Goal: Information Seeking & Learning: Find specific fact

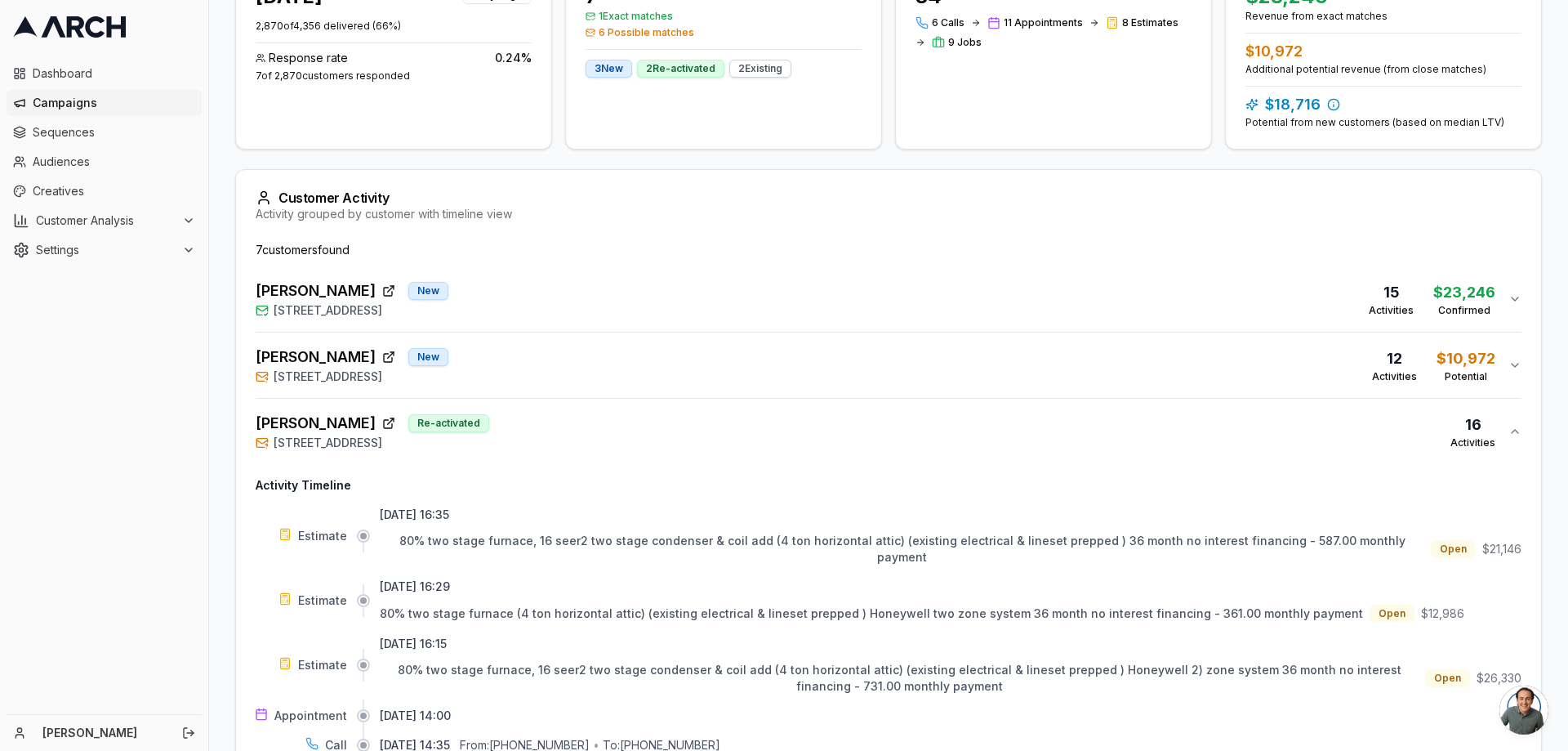
scroll to position [329, 0]
click at [338, 290] on span "[PERSON_NAME]" at bounding box center [316, 290] width 120 height 23
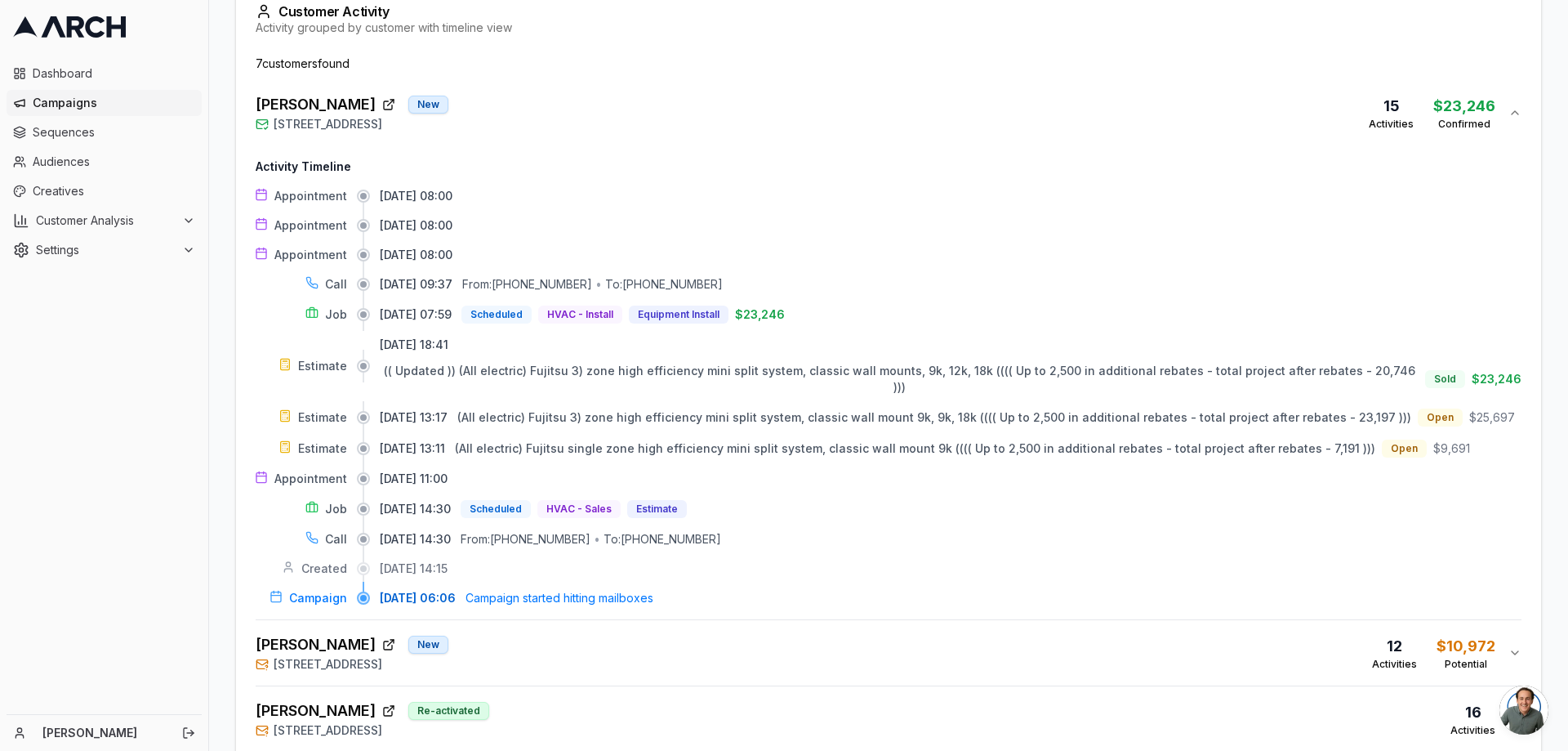
scroll to position [573, 0]
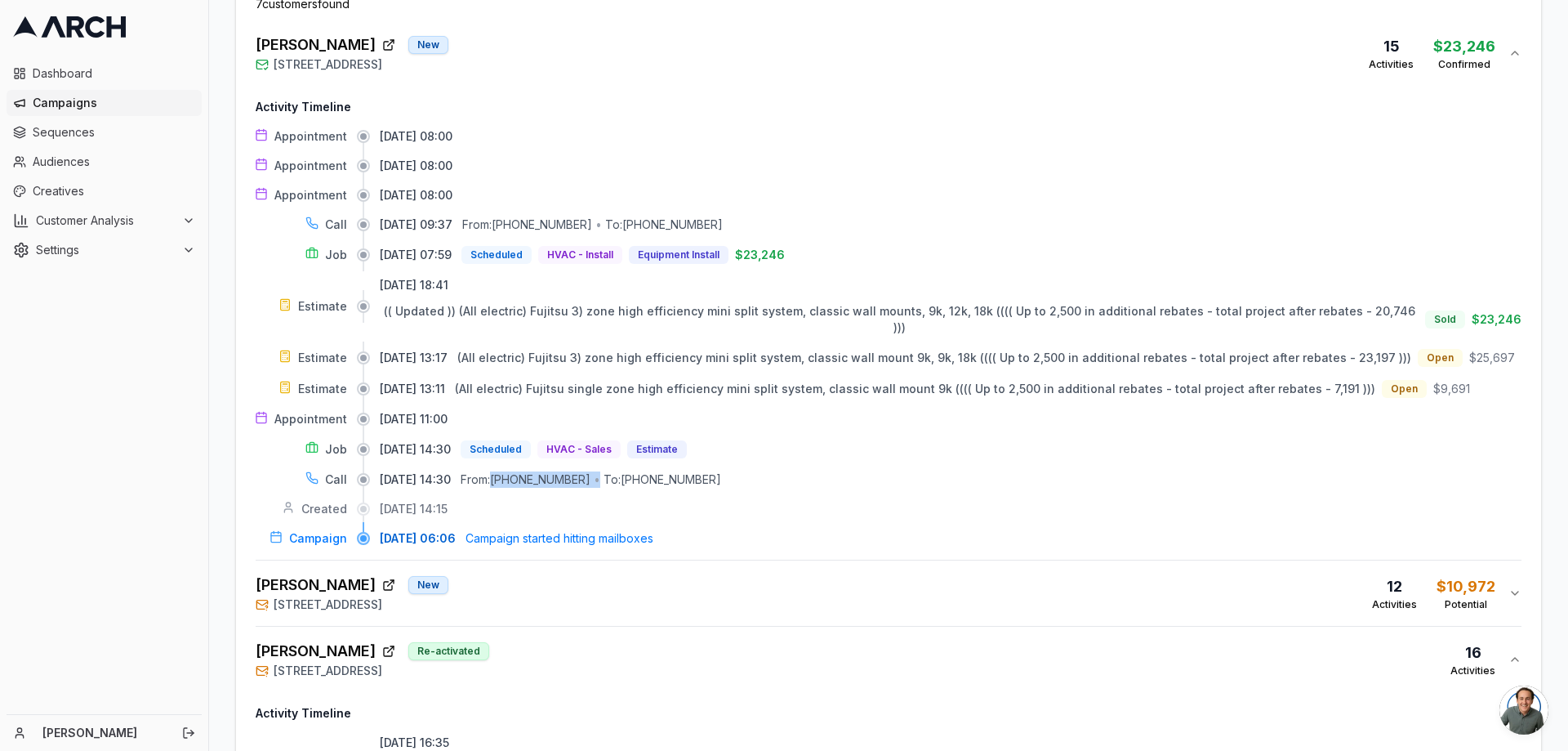
drag, startPoint x: 522, startPoint y: 467, endPoint x: 618, endPoint y: 472, distance: 96.1
click at [618, 472] on div "From: [PHONE_NUMBER] • To: [PHONE_NUMBER]" at bounding box center [590, 479] width 261 height 16
click at [793, 411] on div "[DATE] 11:00" at bounding box center [951, 418] width 1142 height 16
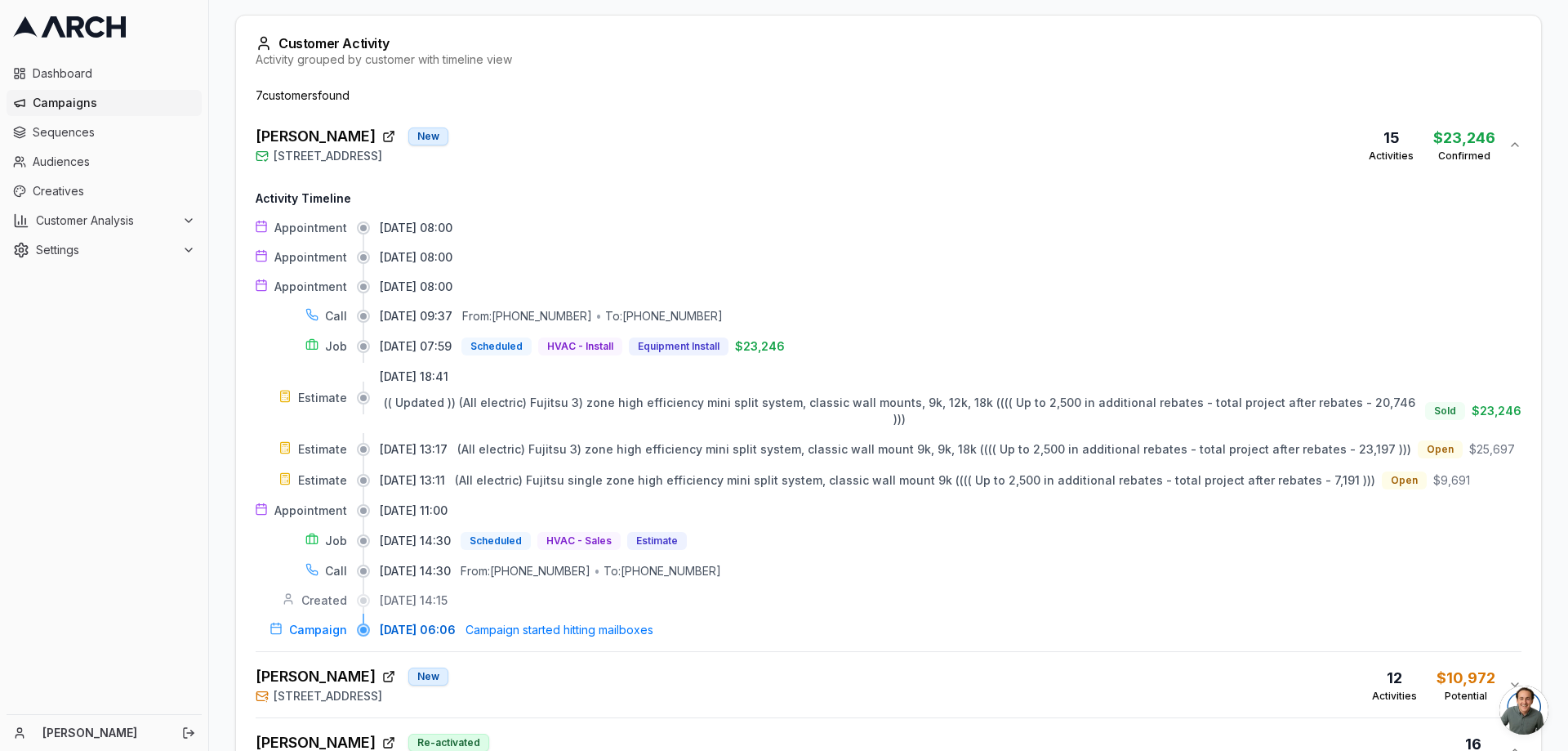
scroll to position [329, 0]
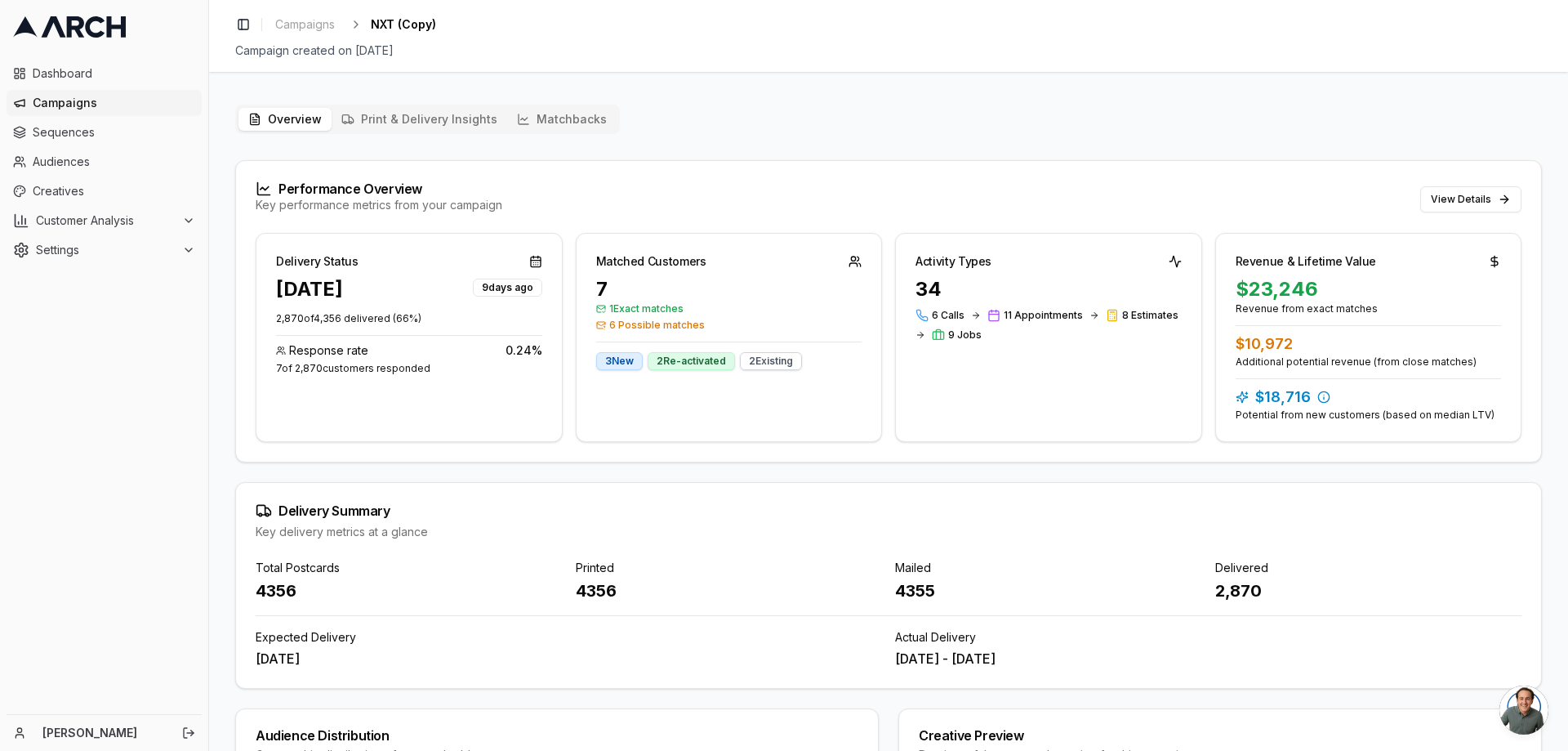
click at [536, 115] on button "Matchbacks" at bounding box center [562, 119] width 110 height 23
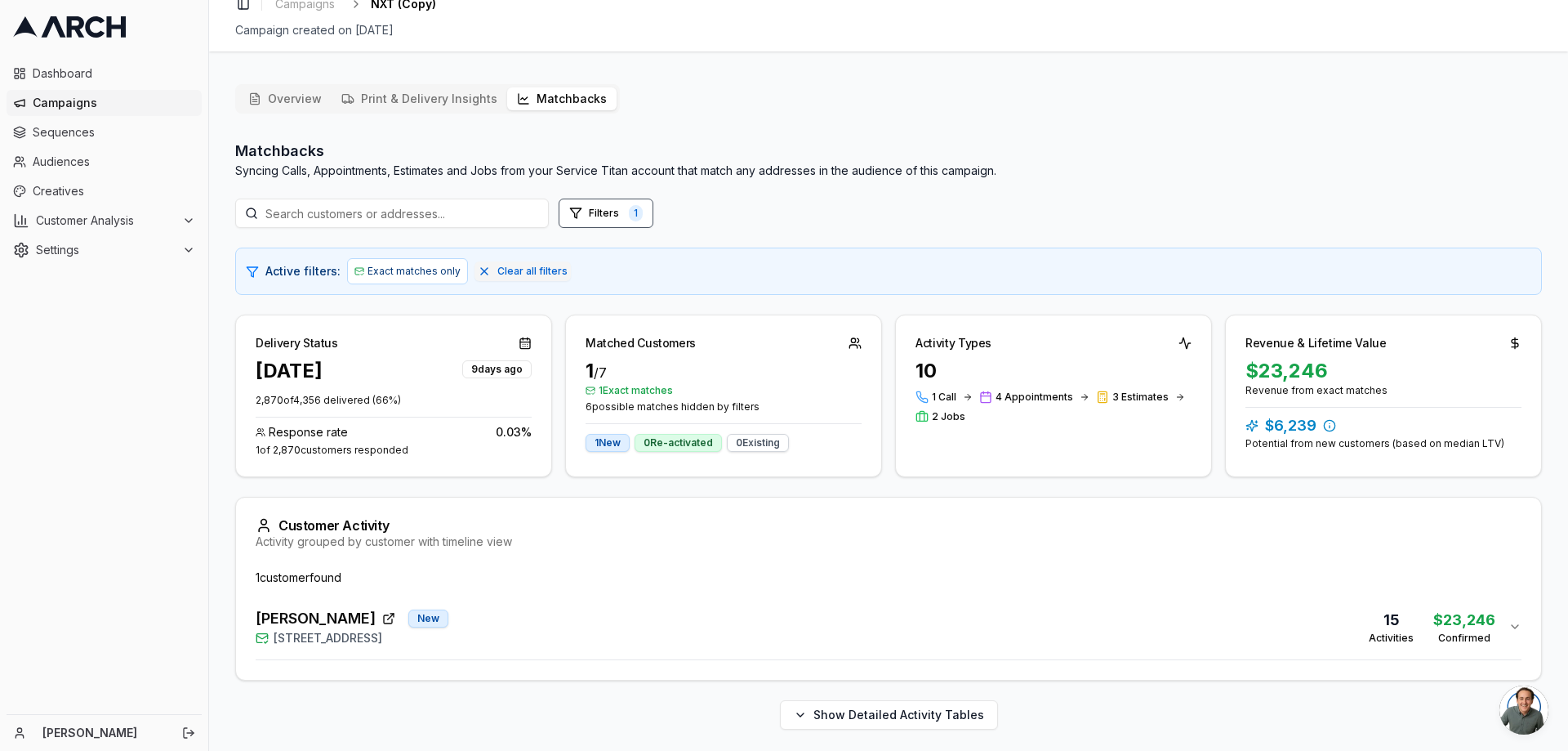
scroll to position [26, 0]
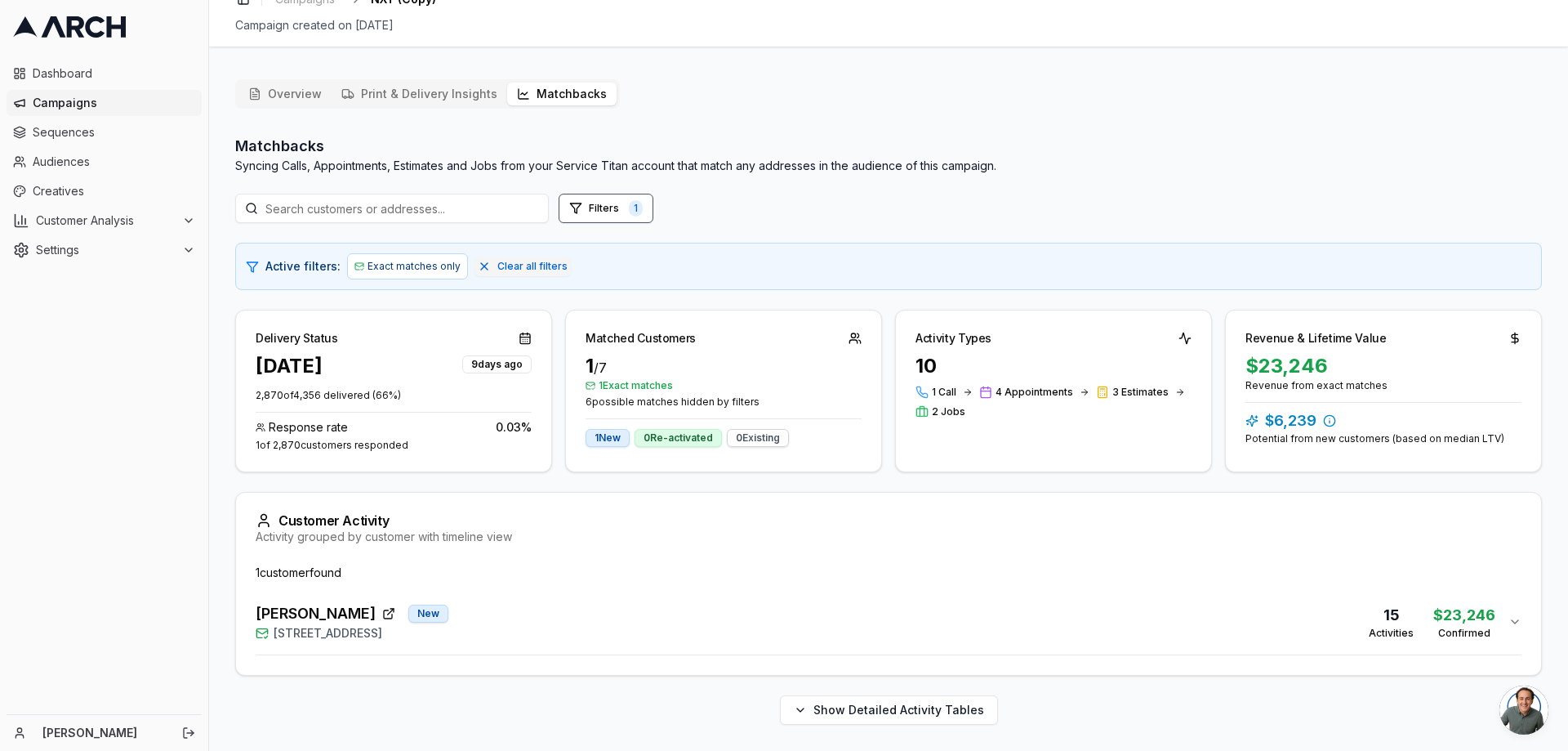
click at [381, 631] on span "[STREET_ADDRESS]" at bounding box center [328, 633] width 109 height 16
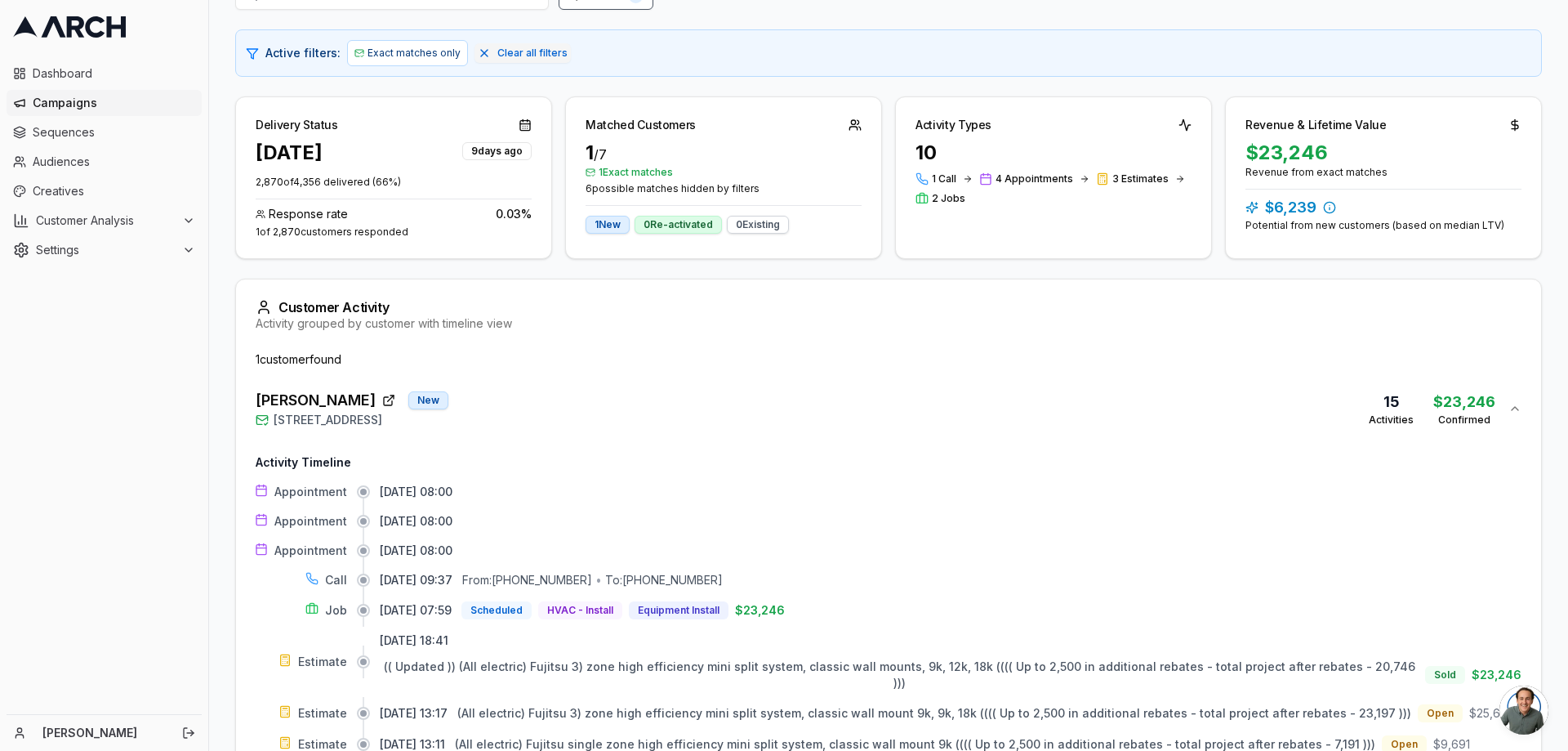
scroll to position [484, 0]
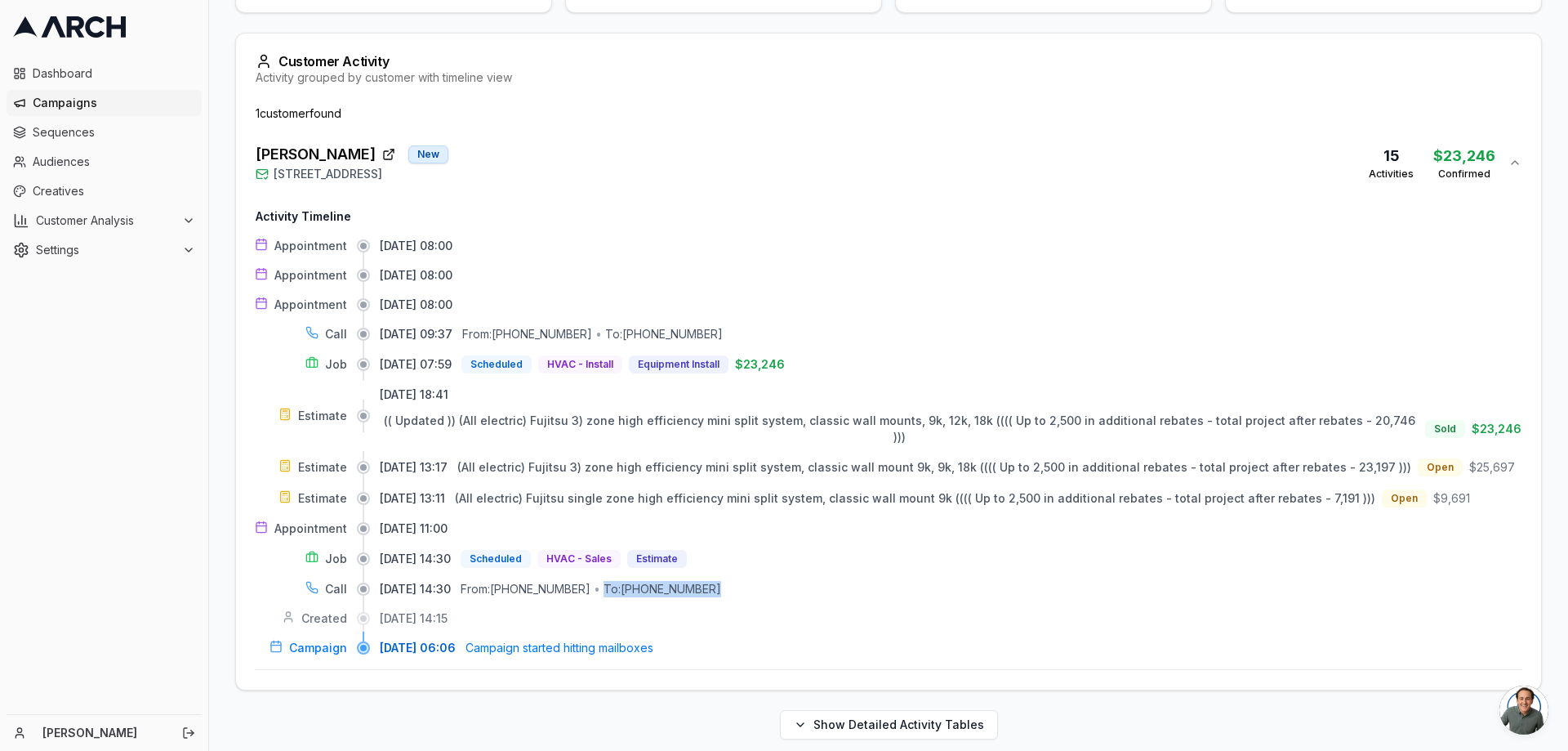
drag, startPoint x: 623, startPoint y: 581, endPoint x: 742, endPoint y: 576, distance: 119.1
click at [742, 581] on div "08/07/2025, 14:30 From: (415) 999-9927 • To: (707) 284-1039" at bounding box center [951, 589] width 1142 height 16
drag, startPoint x: 539, startPoint y: 337, endPoint x: 607, endPoint y: 340, distance: 68.1
click at [607, 340] on div "From: +17077060381 • To: (707) 953-1304" at bounding box center [592, 333] width 261 height 16
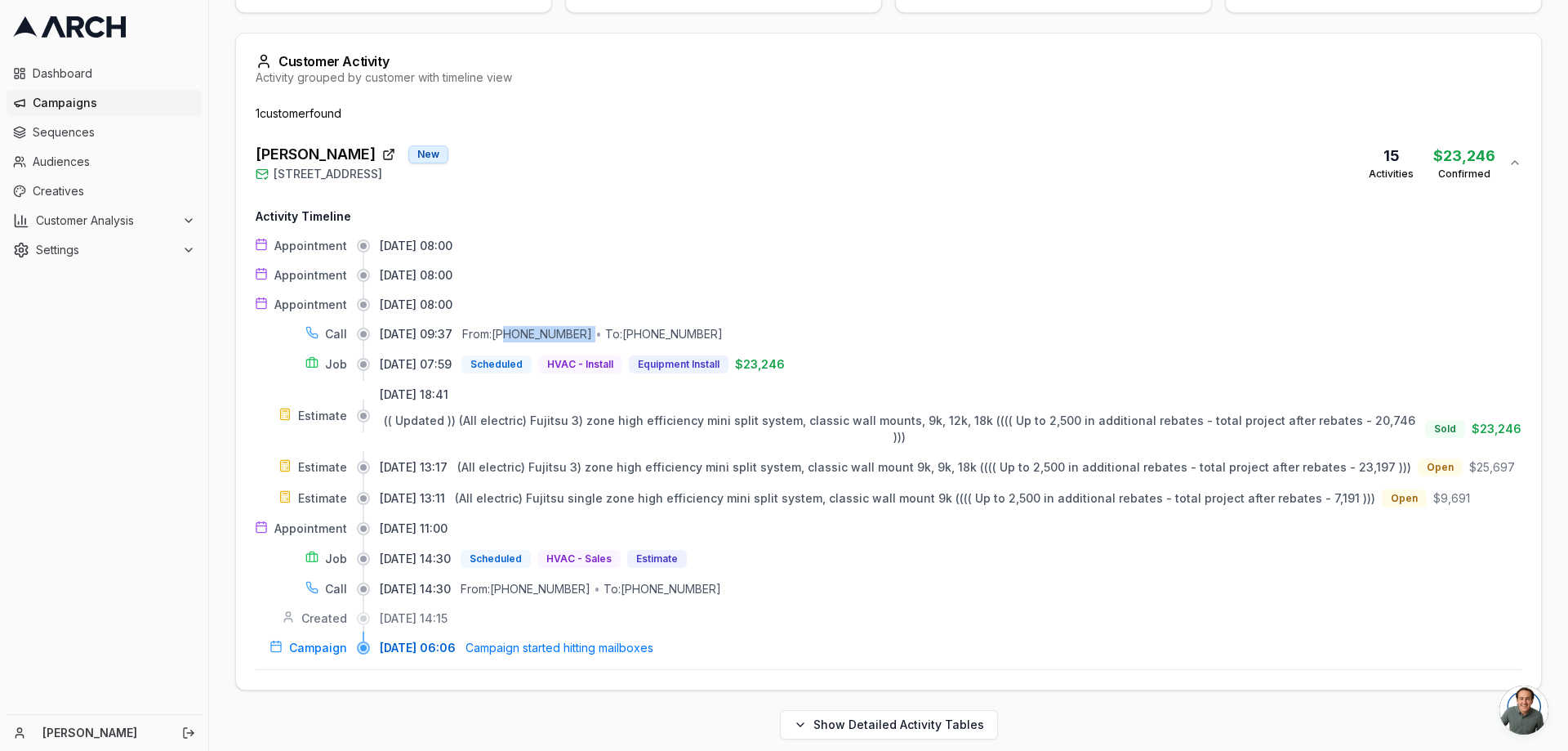
copy div "7077060381"
click at [905, 290] on div "Appointment 08/15/2025, 08:00 Appointment 08/14/2025, 08:00 Appointment 08/13/2…" at bounding box center [889, 447] width 1266 height 418
drag, startPoint x: 526, startPoint y: 335, endPoint x: 604, endPoint y: 335, distance: 78.0
click at [604, 335] on div "From: +17077060381 • To: (707) 953-1304" at bounding box center [592, 333] width 261 height 16
copy div "[PHONE_NUMBER]"
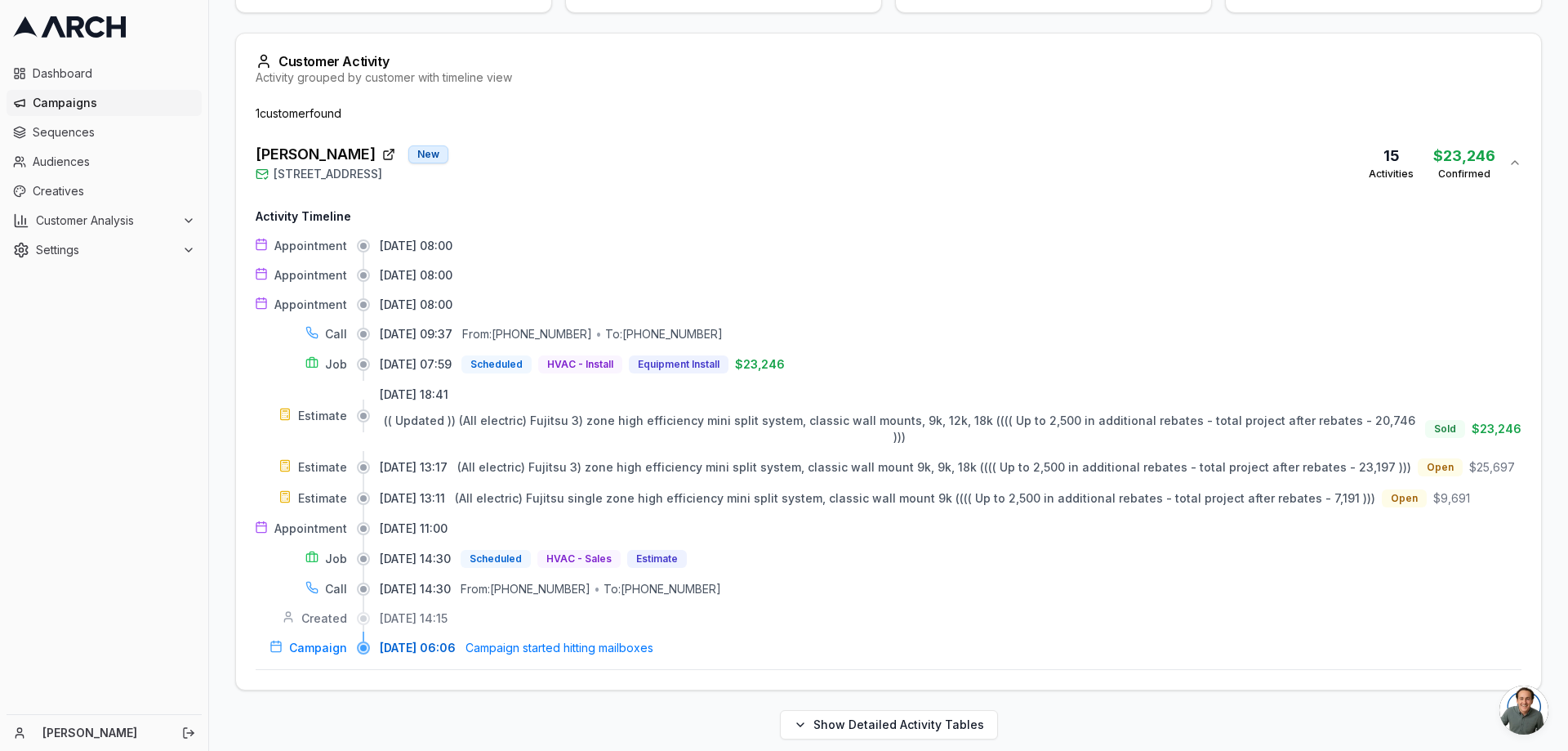
click at [646, 275] on div "[DATE] 08:00" at bounding box center [951, 275] width 1142 height 16
drag, startPoint x: 636, startPoint y: 336, endPoint x: 741, endPoint y: 331, distance: 105.1
click at [741, 331] on div "08/12/2025, 09:37 From: +17077060381 • To: (707) 953-1304" at bounding box center [951, 333] width 1142 height 16
click at [741, 334] on div "08/12/2025, 09:37 From: +17077060381 • To: (707) 953-1304" at bounding box center [951, 333] width 1142 height 16
drag, startPoint x: 741, startPoint y: 334, endPoint x: 637, endPoint y: 339, distance: 104.1
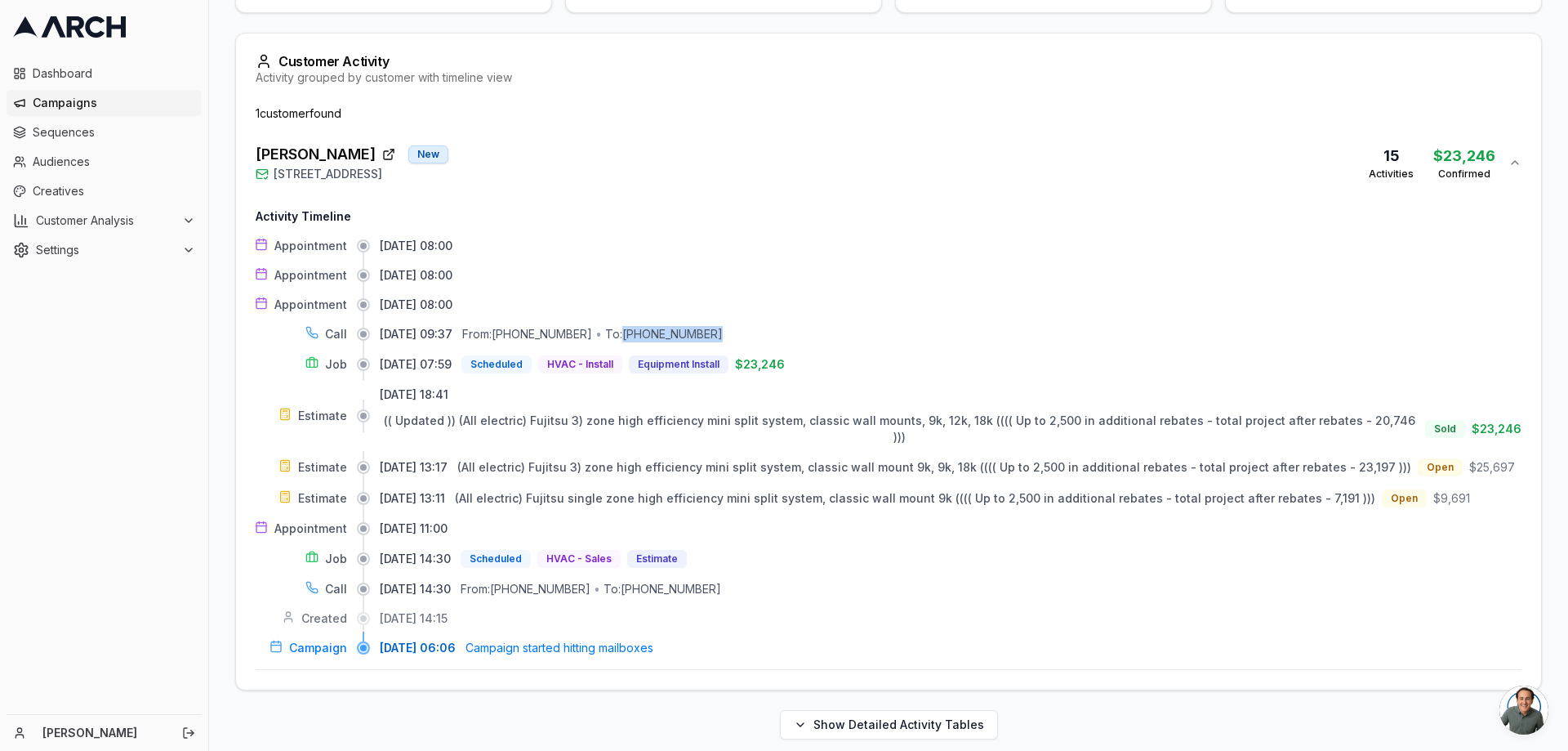
click at [637, 339] on div "08/12/2025, 09:37 From: +17077060381 • To: (707) 953-1304" at bounding box center [951, 333] width 1142 height 16
click at [751, 241] on div "[DATE] 08:00" at bounding box center [951, 246] width 1142 height 16
drag, startPoint x: 641, startPoint y: 579, endPoint x: 729, endPoint y: 573, distance: 88.2
click at [729, 581] on div "08/07/2025, 14:30 From: (415) 999-9927 • To: (707) 284-1039" at bounding box center [951, 589] width 1142 height 16
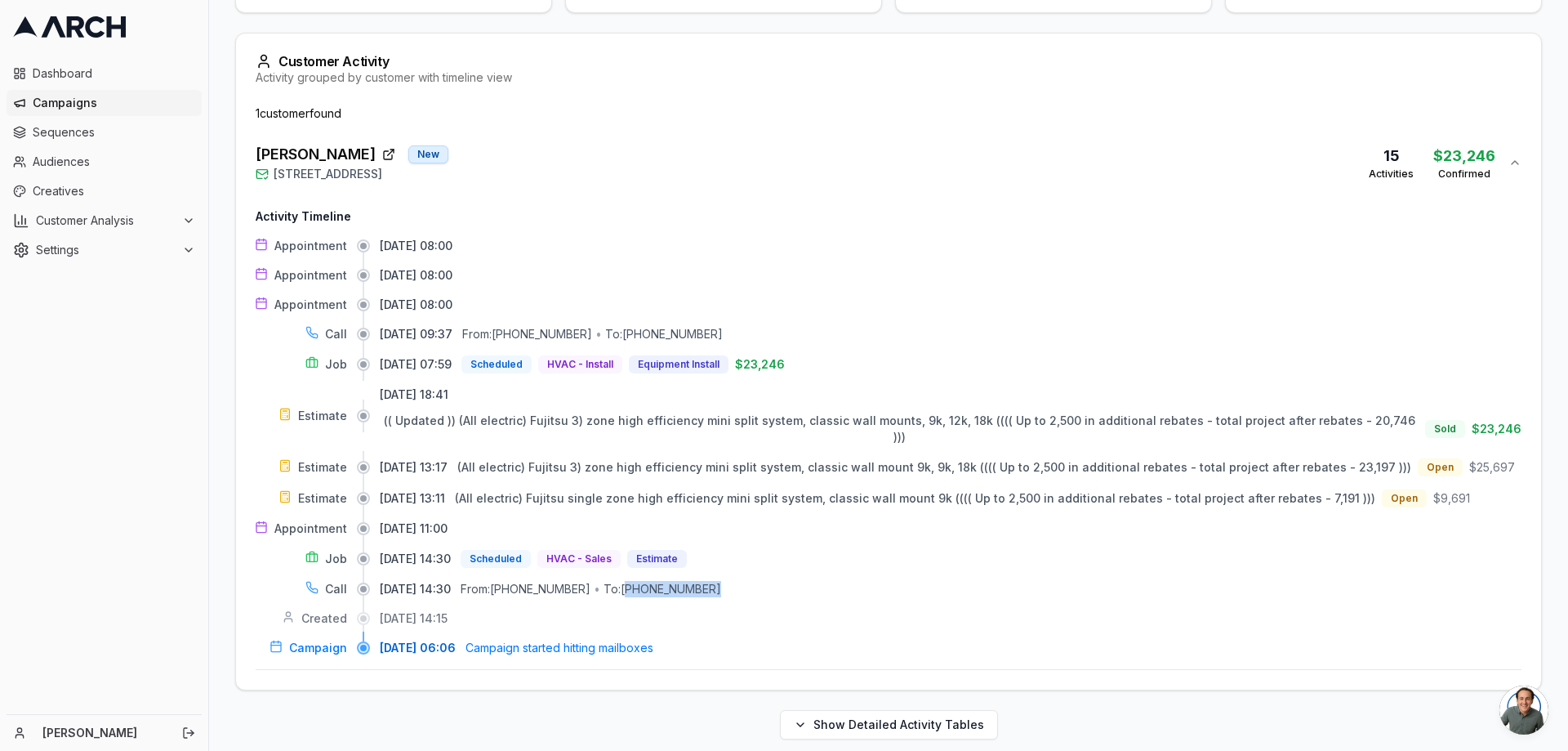
drag, startPoint x: 726, startPoint y: 578, endPoint x: 645, endPoint y: 577, distance: 81.0
click at [645, 581] on div "08/07/2025, 14:30 From: (415) 999-9927 • To: (707) 284-1039" at bounding box center [951, 589] width 1142 height 16
click at [787, 581] on div "08/07/2025, 14:30 From: (415) 999-9927 • To: (707) 284-1039" at bounding box center [951, 589] width 1142 height 16
drag, startPoint x: 743, startPoint y: 573, endPoint x: 642, endPoint y: 575, distance: 101.0
click at [642, 581] on div "08/07/2025, 14:30 From: (415) 999-9927 • To: (707) 284-1039" at bounding box center [951, 589] width 1142 height 16
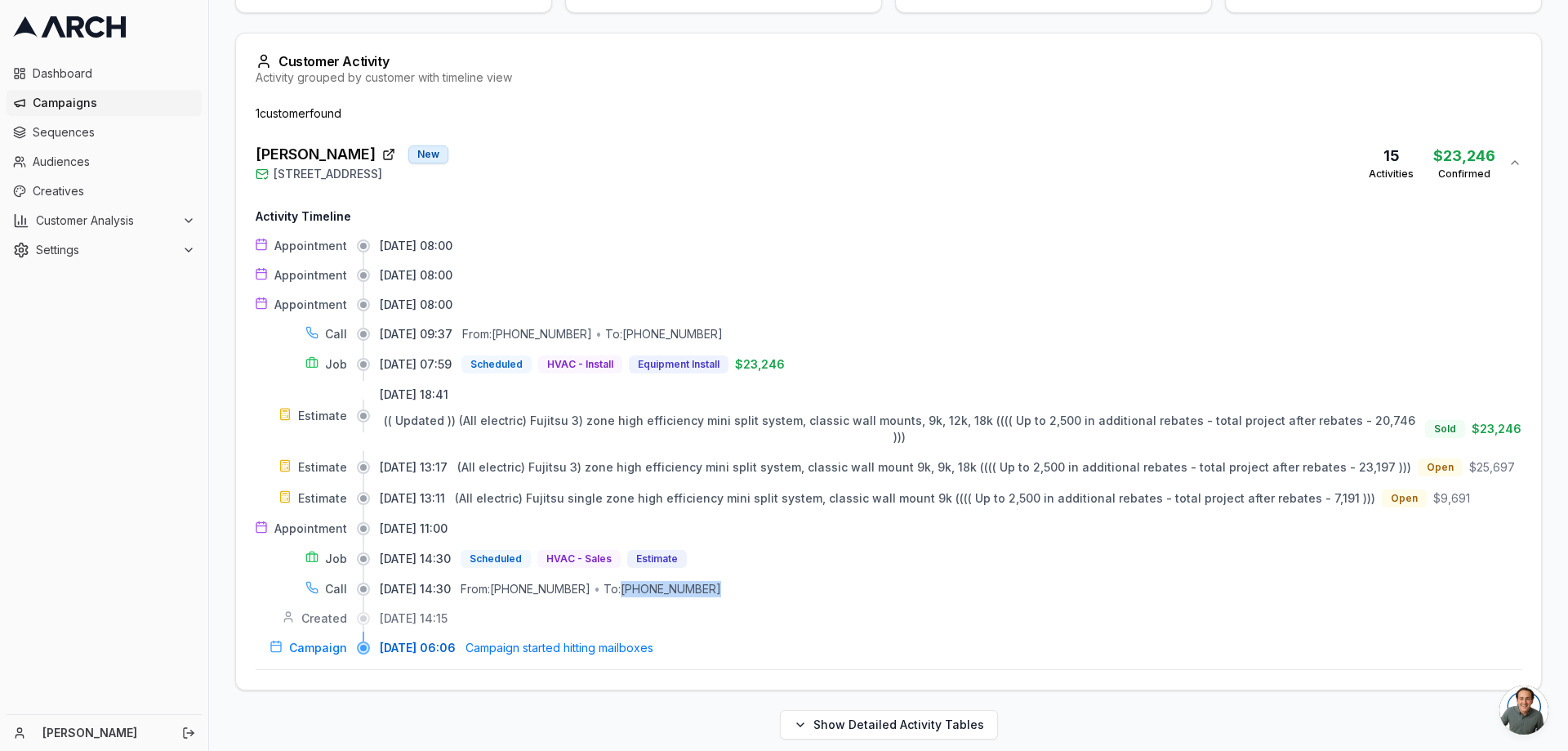
click at [642, 581] on div "To: (707) 284-1039" at bounding box center [662, 589] width 117 height 16
drag, startPoint x: 722, startPoint y: 575, endPoint x: 644, endPoint y: 575, distance: 78.0
click at [644, 581] on div "To: (707) 284-1039" at bounding box center [662, 589] width 117 height 16
click at [671, 582] on div "To: (707) 284-1039" at bounding box center [662, 589] width 117 height 16
click at [734, 581] on div "08/07/2025, 14:30 From: (415) 999-9927 • To: (707) 284-1039" at bounding box center [951, 589] width 1142 height 16
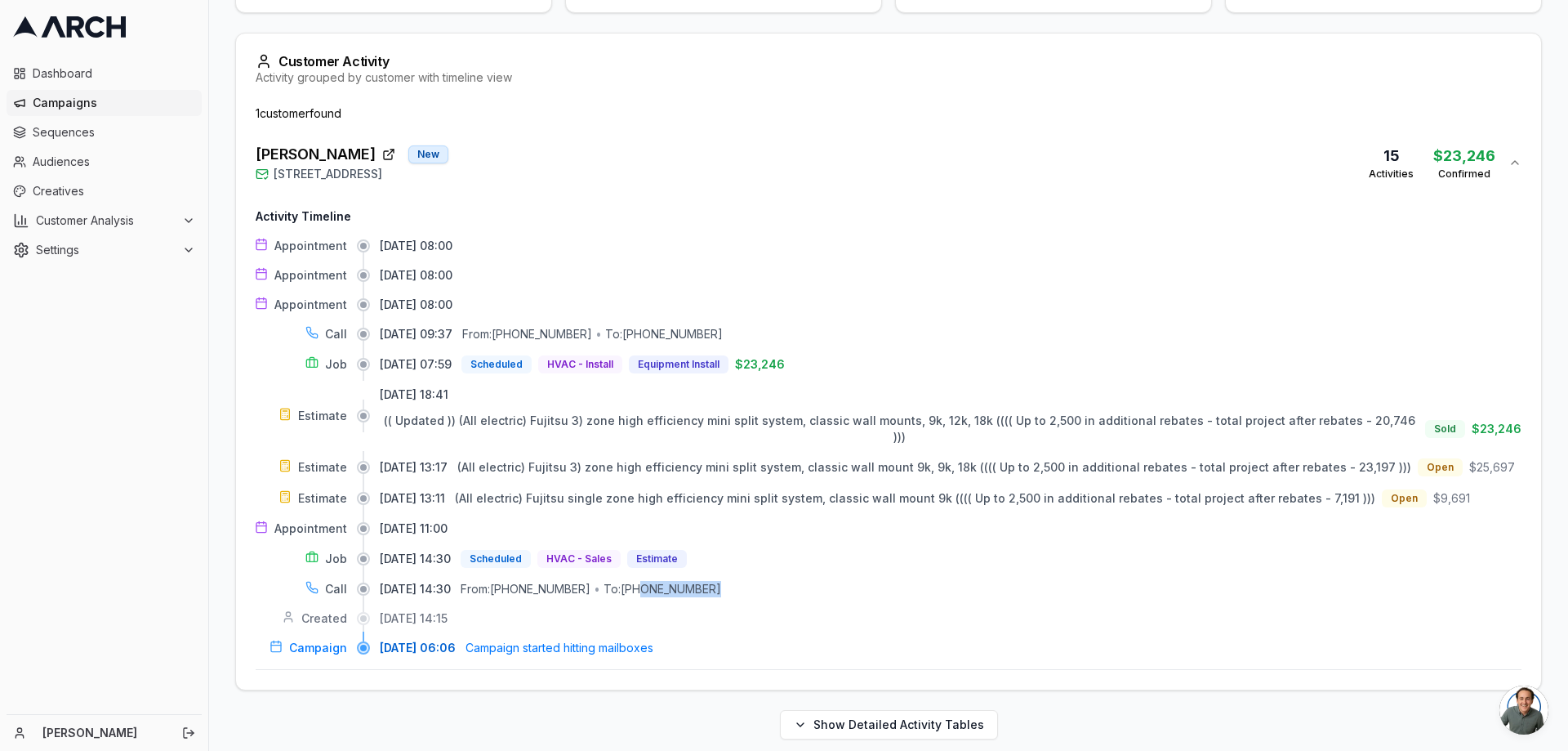
drag, startPoint x: 731, startPoint y: 574, endPoint x: 660, endPoint y: 579, distance: 71.2
click at [660, 581] on div "08/07/2025, 14:30 From: (415) 999-9927 • To: (707) 284-1039" at bounding box center [951, 589] width 1142 height 16
click at [746, 581] on div "08/07/2025, 14:30 From: (415) 999-9927 • To: (707) 284-1039" at bounding box center [951, 589] width 1142 height 16
click at [736, 566] on div "Appointment 08/15/2025, 08:00 Appointment 08/14/2025, 08:00 Appointment 08/13/2…" at bounding box center [889, 447] width 1266 height 418
drag, startPoint x: 643, startPoint y: 576, endPoint x: 758, endPoint y: 576, distance: 115.0
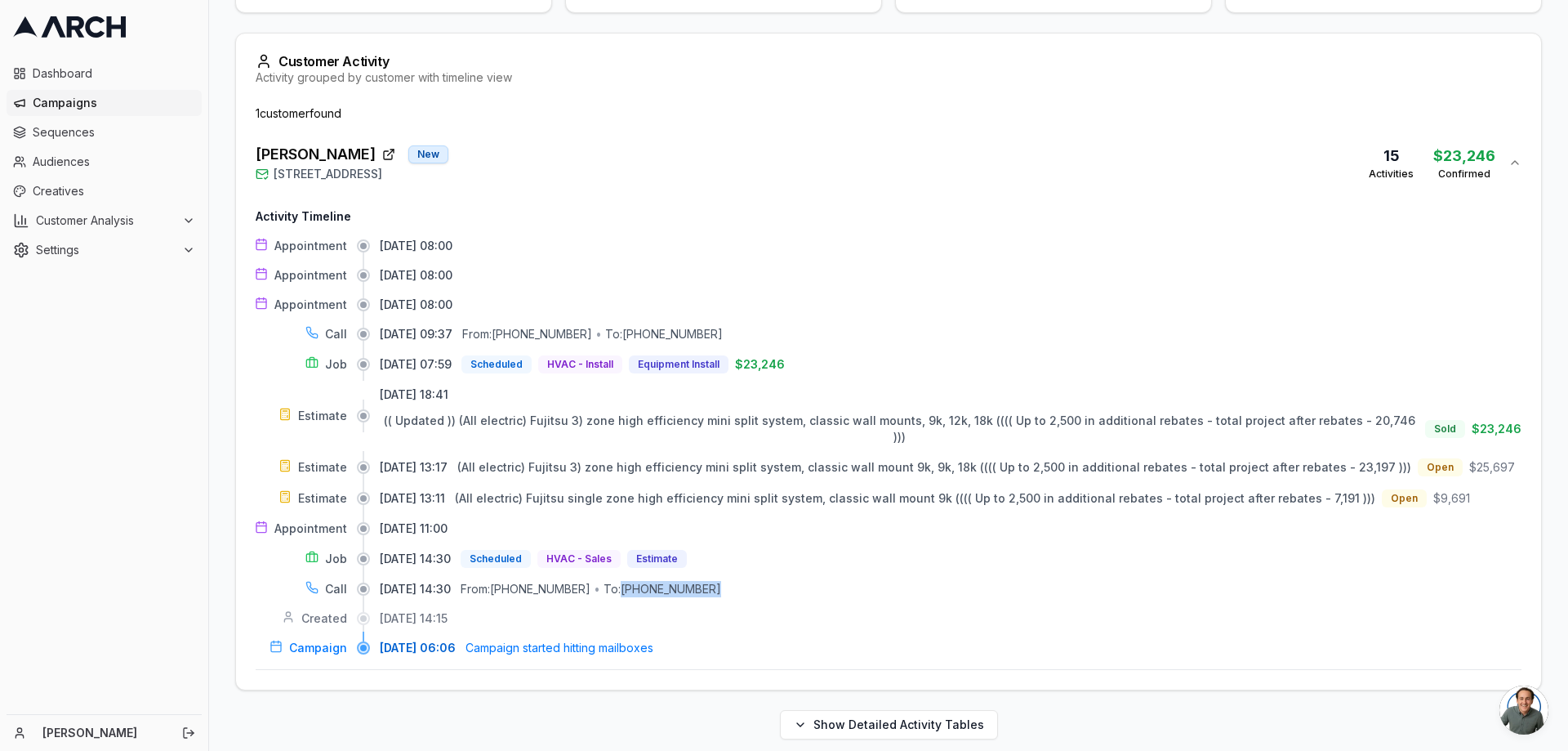
click at [754, 581] on div "08/07/2025, 14:30 From: (415) 999-9927 • To: (707) 284-1039" at bounding box center [951, 589] width 1142 height 16
drag, startPoint x: 635, startPoint y: 335, endPoint x: 725, endPoint y: 335, distance: 90.0
click at [725, 335] on div "08/12/2025, 09:37 From: +17077060381 • To: (707) 953-1304" at bounding box center [951, 333] width 1142 height 16
click at [533, 335] on div "From: +17077060381" at bounding box center [527, 333] width 130 height 16
